Goal: Complete application form: Complete application form

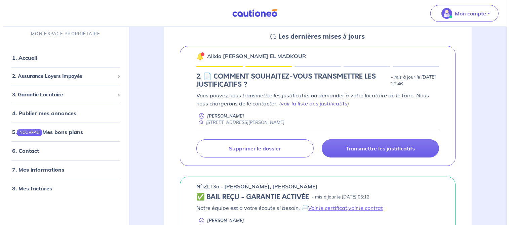
scroll to position [113, 0]
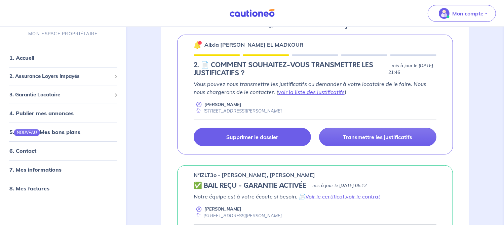
click at [254, 137] on p "Supprimer le dossier" at bounding box center [252, 137] width 52 height 7
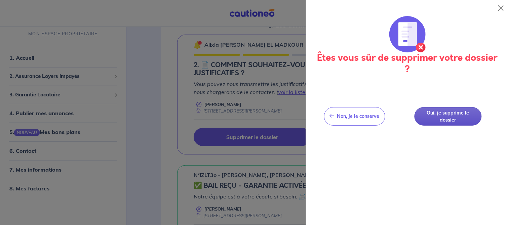
click at [453, 116] on button "Oui, je supprime le dossier" at bounding box center [448, 116] width 67 height 18
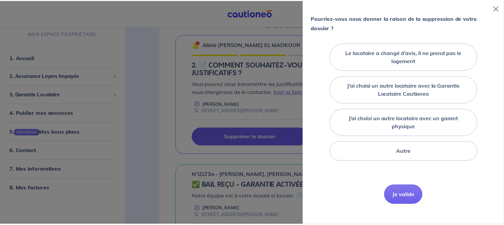
scroll to position [70, 0]
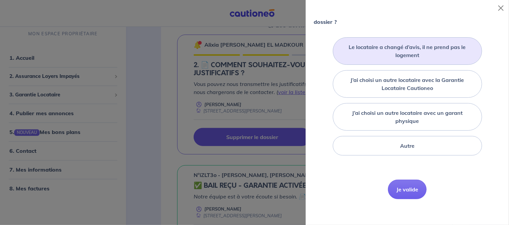
click at [442, 56] on label "Le locataire a changé d’avis, il ne prend pas le logement" at bounding box center [407, 51] width 132 height 16
click at [0, 0] on input "Le locataire a changé d’avis, il ne prend pas le logement" at bounding box center [0, 0] width 0 height 0
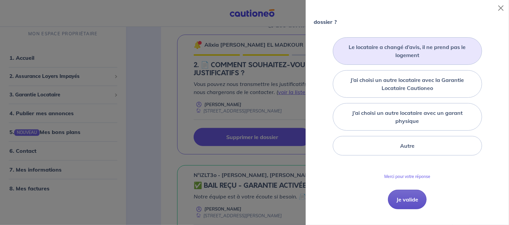
click at [414, 200] on button "Je valide" at bounding box center [407, 200] width 39 height 20
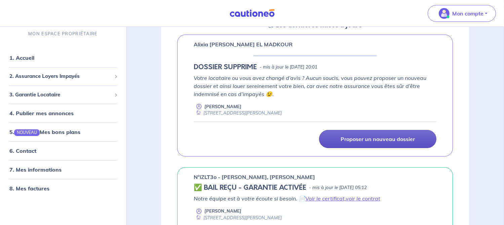
click at [391, 143] on link "Proposer un nouveau dossier" at bounding box center [377, 139] width 117 height 18
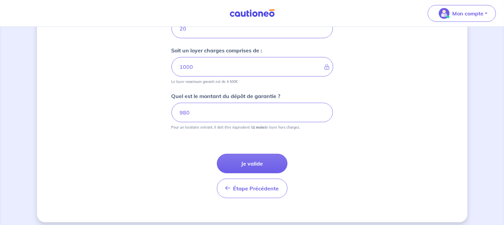
scroll to position [338, 0]
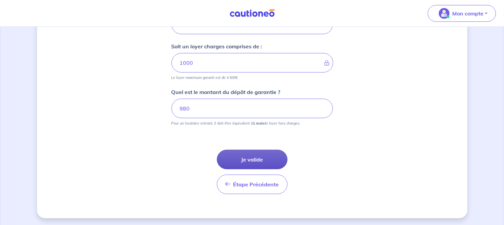
click at [266, 162] on button "Je valide" at bounding box center [252, 160] width 71 height 20
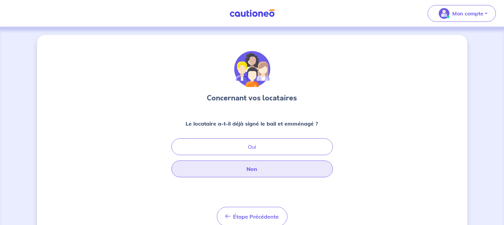
click at [272, 174] on button "Non" at bounding box center [252, 169] width 161 height 17
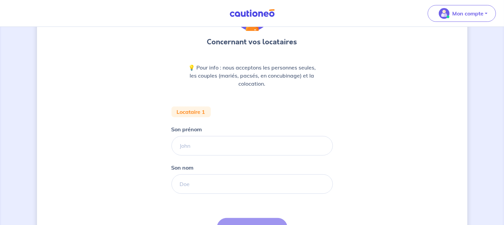
scroll to position [56, 0]
click at [273, 148] on input "Son prénom" at bounding box center [252, 146] width 161 height 20
type input "tom"
click at [248, 185] on input "Son nom" at bounding box center [252, 184] width 161 height 20
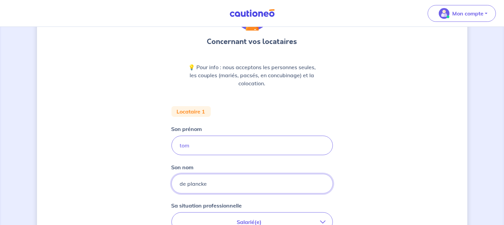
type input "de plancke"
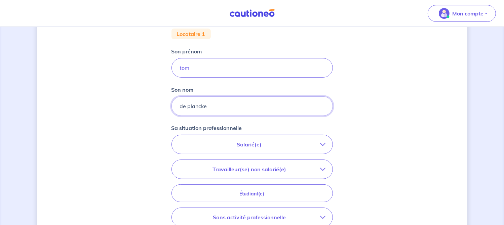
scroll to position [135, 0]
click at [328, 144] on button "Salarié(e)" at bounding box center [252, 143] width 161 height 19
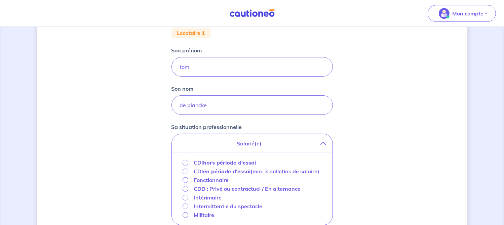
click at [241, 163] on strong "hors période d'essai" at bounding box center [229, 162] width 53 height 7
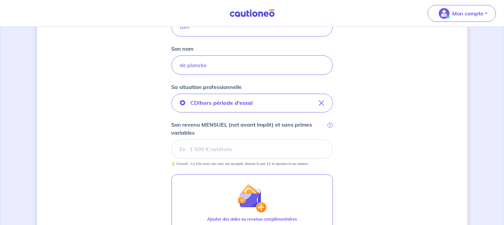
scroll to position [179, 0]
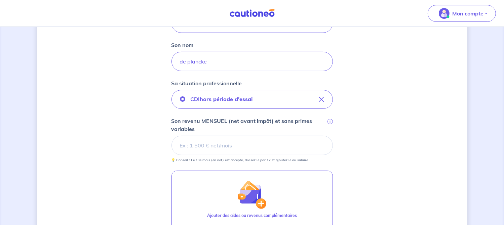
click at [332, 123] on div "i" at bounding box center [329, 121] width 7 height 7
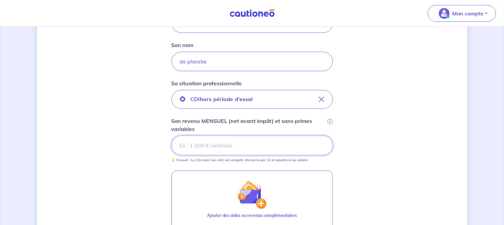
click at [332, 136] on input "Son revenu MENSUEL (net avant impôt) et sans primes variables i" at bounding box center [252, 146] width 161 height 20
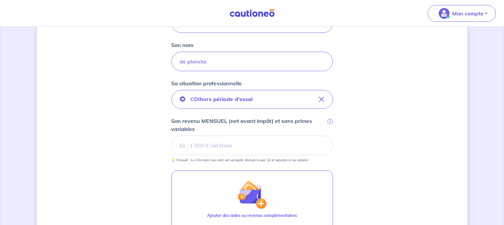
click at [330, 121] on span "i" at bounding box center [330, 121] width 5 height 5
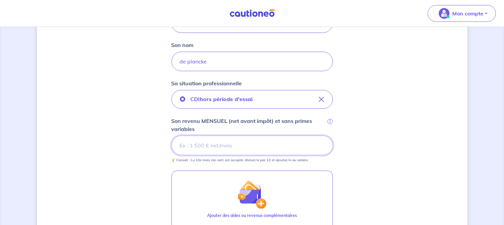
click at [330, 136] on input "Son revenu MENSUEL (net avant impôt) et sans primes variables i" at bounding box center [252, 146] width 161 height 20
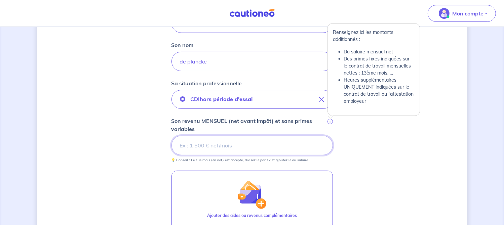
click at [245, 147] on input "Son revenu MENSUEL (net avant impôt) et sans primes variables i" at bounding box center [252, 146] width 161 height 20
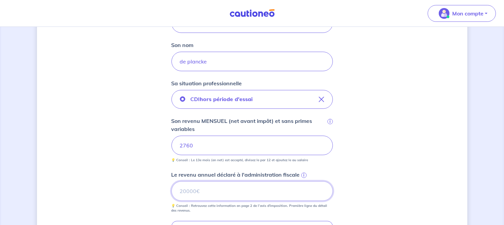
click at [223, 193] on input "Le revenu annuel déclaré à l'administration fiscale i" at bounding box center [252, 192] width 161 height 20
click at [241, 193] on input "Le revenu annuel déclaré à l'administration fiscale i" at bounding box center [252, 192] width 161 height 20
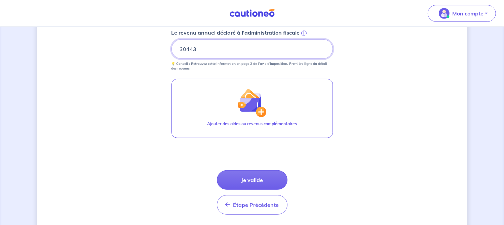
scroll to position [331, 0]
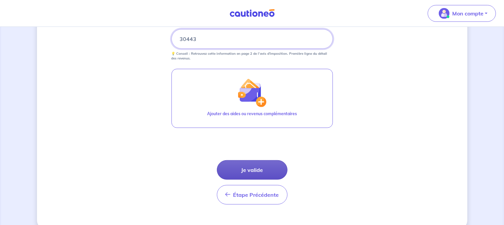
type input "30443"
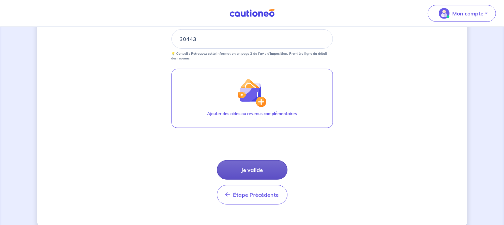
click at [264, 171] on button "Je valide" at bounding box center [252, 170] width 71 height 20
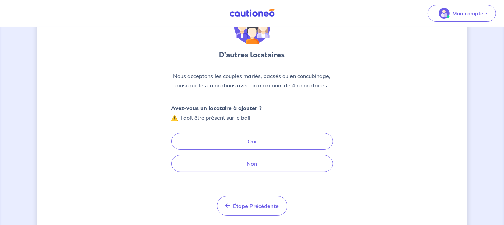
scroll to position [48, 0]
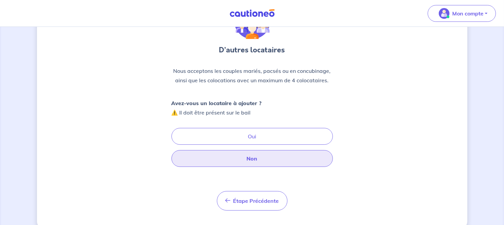
click at [272, 164] on button "Non" at bounding box center [252, 158] width 161 height 17
